Goal: Information Seeking & Learning: Learn about a topic

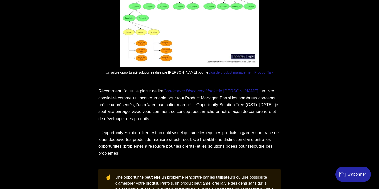
scroll to position [965, 0]
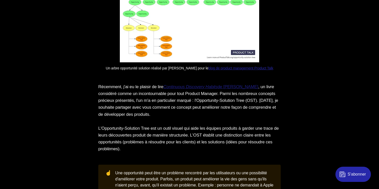
click at [218, 89] on em "Continuous Discovery Habits" at bounding box center [190, 86] width 54 height 5
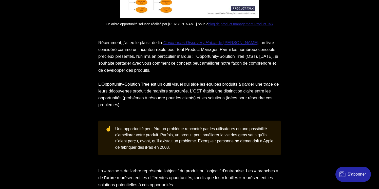
scroll to position [1011, 0]
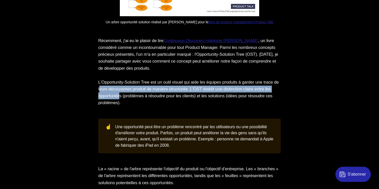
drag, startPoint x: 117, startPoint y: 97, endPoint x: 153, endPoint y: 105, distance: 36.0
click at [153, 105] on p "L'Opportunity-Solution Tree est un outil visuel qui aide les équipes produits à…" at bounding box center [189, 93] width 182 height 28
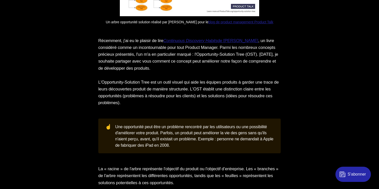
click at [157, 106] on p "L'Opportunity-Solution Tree est un outil visuel qui aide les équipes produits à…" at bounding box center [189, 93] width 182 height 28
click at [164, 106] on p "L'Opportunity-Solution Tree est un outil visuel qui aide les équipes produits à…" at bounding box center [189, 93] width 182 height 28
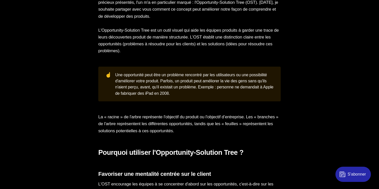
scroll to position [1068, 0]
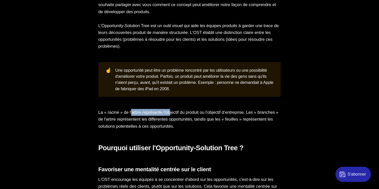
drag, startPoint x: 132, startPoint y: 120, endPoint x: 175, endPoint y: 120, distance: 42.8
click at [175, 120] on p "La « racine » de l'arbre représente l'objectif du produit ou l'objectif d’entre…" at bounding box center [189, 119] width 182 height 21
click at [216, 118] on p "La « racine » de l'arbre représente l'objectif du produit ou l'objectif d’entre…" at bounding box center [189, 119] width 182 height 21
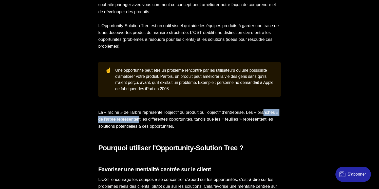
drag, startPoint x: 105, startPoint y: 127, endPoint x: 166, endPoint y: 128, distance: 61.1
click at [166, 128] on p "La « racine » de l'arbre représente l'objectif du produit ou l'objectif d’entre…" at bounding box center [189, 119] width 182 height 21
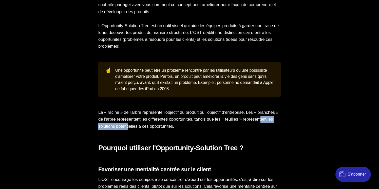
drag, startPoint x: 117, startPoint y: 131, endPoint x: 164, endPoint y: 135, distance: 47.3
click at [164, 130] on p "La « racine » de l'arbre représente l'objectif du produit ou l'objectif d’entre…" at bounding box center [189, 119] width 182 height 21
click at [167, 130] on p "La « racine » de l'arbre représente l'objectif du produit ou l'objectif d’entre…" at bounding box center [189, 119] width 182 height 21
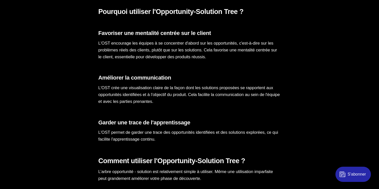
scroll to position [1205, 0]
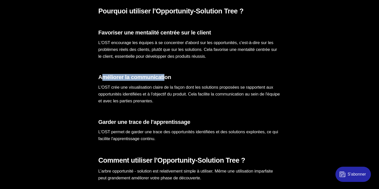
drag, startPoint x: 103, startPoint y: 84, endPoint x: 169, endPoint y: 88, distance: 65.7
click at [169, 81] on h3 "Améliorer la communication" at bounding box center [189, 77] width 182 height 7
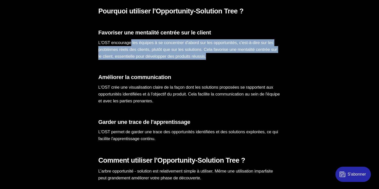
drag, startPoint x: 131, startPoint y: 47, endPoint x: 201, endPoint y: 71, distance: 74.3
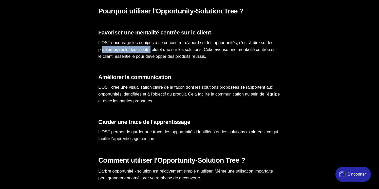
drag, startPoint x: 108, startPoint y: 53, endPoint x: 162, endPoint y: 56, distance: 53.8
click at [162, 56] on p "L'OST encourage les équipes à se concentrer d'abord sur les opportunités, c'est…" at bounding box center [189, 49] width 182 height 21
click at [175, 60] on p "L'OST encourage les équipes à se concentrer d'abord sur les opportunités, c'est…" at bounding box center [189, 49] width 182 height 21
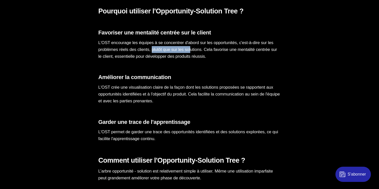
drag, startPoint x: 161, startPoint y: 57, endPoint x: 203, endPoint y: 60, distance: 41.4
click at [203, 60] on p "L'OST encourage les équipes à se concentrer d'abord sur les opportunités, c'est…" at bounding box center [189, 49] width 182 height 21
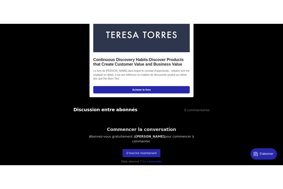
scroll to position [1796, 0]
